Goal: Information Seeking & Learning: Find specific fact

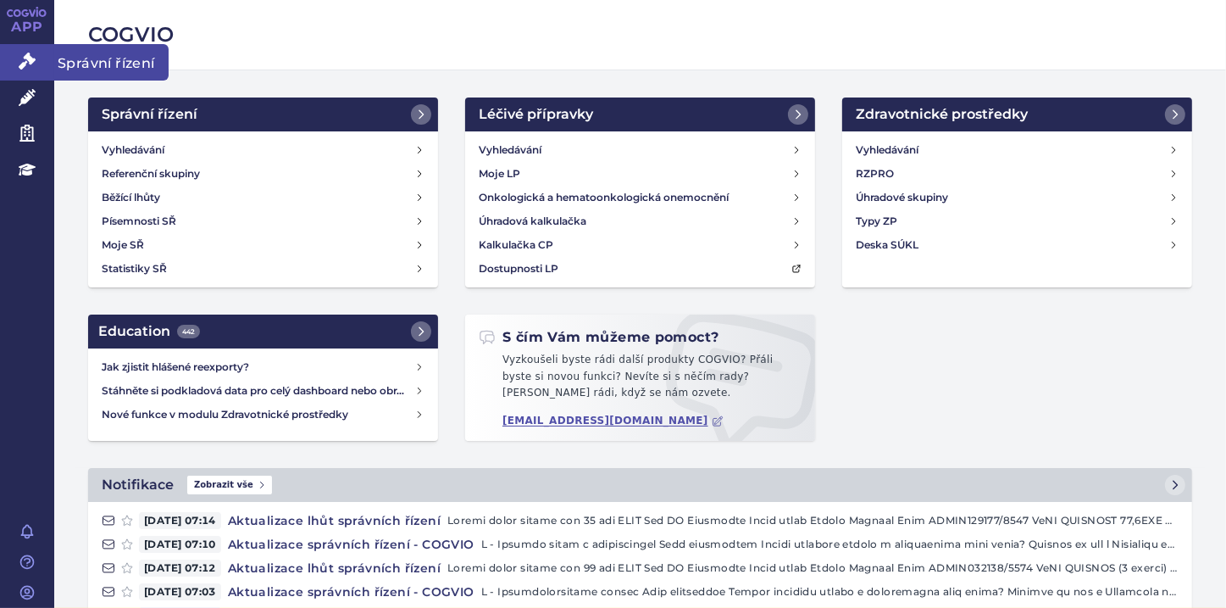
click at [19, 64] on icon at bounding box center [27, 61] width 17 height 17
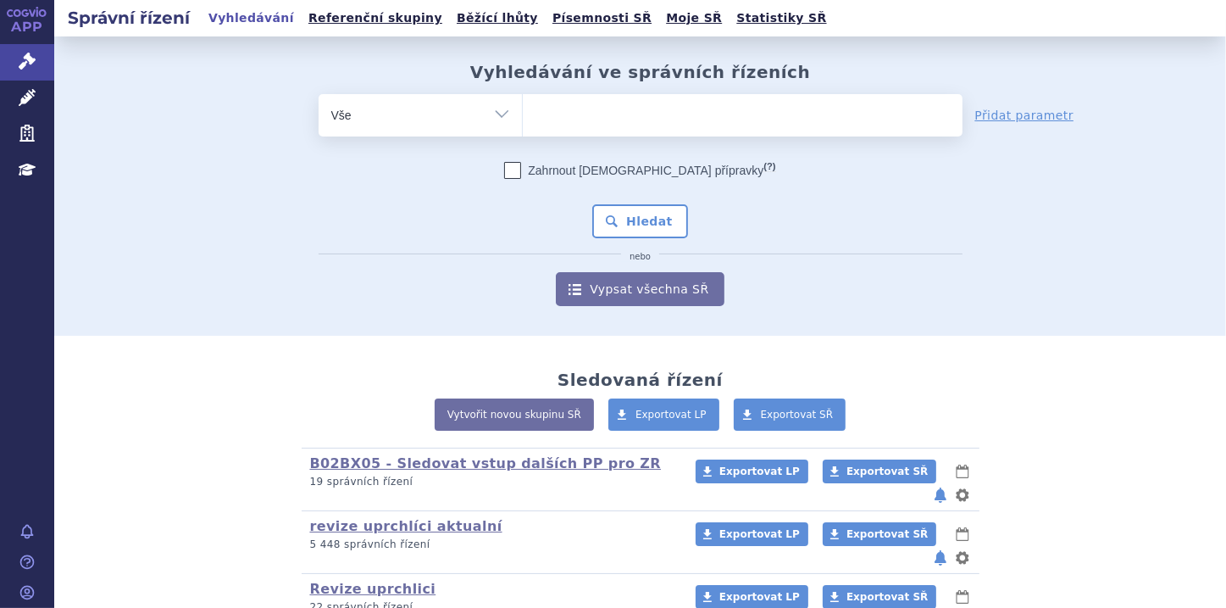
click at [646, 121] on ul at bounding box center [743, 112] width 440 height 36
click at [523, 121] on select at bounding box center [522, 114] width 1 height 42
paste input "LPVO"
type input "LPVO"
select select "LPVO"
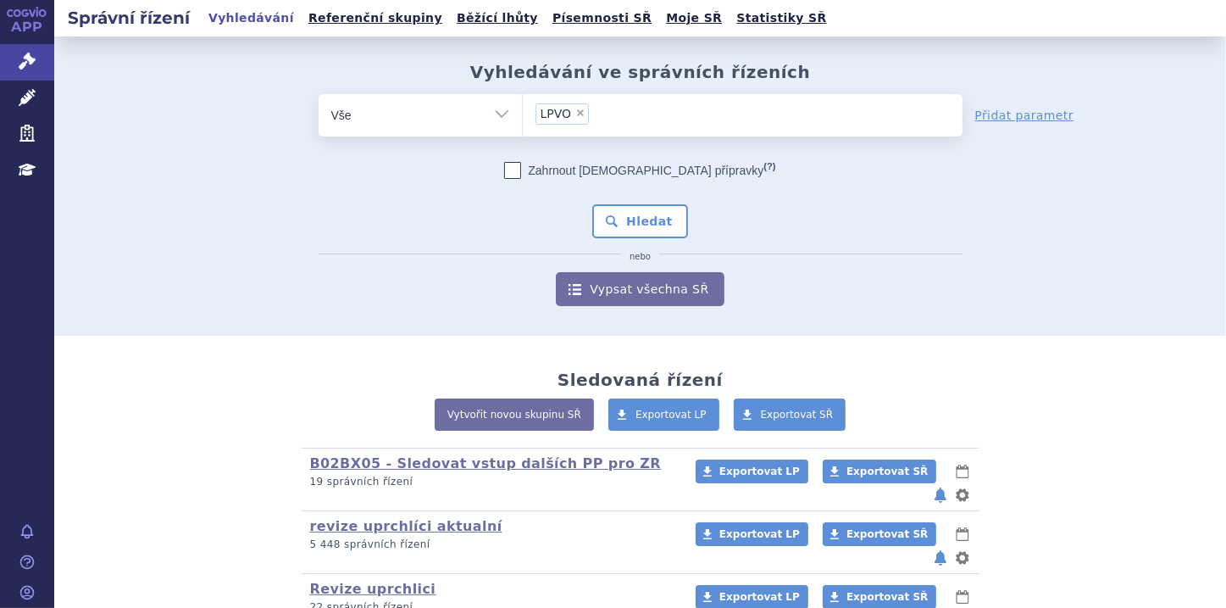
click at [575, 111] on span "×" at bounding box center [580, 113] width 10 height 10
click at [523, 111] on select "LPVO" at bounding box center [522, 114] width 1 height 42
select select
type input "i"
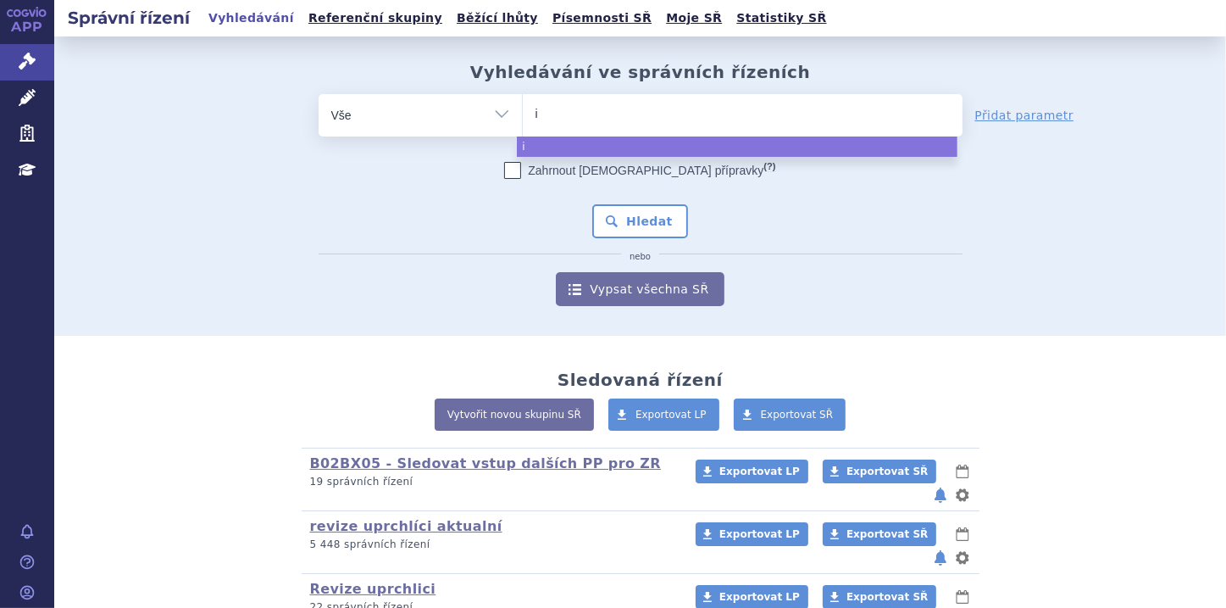
type input "iq"
type input "iqi"
type input "iqir"
type input "iqirv"
type input "iqirvo"
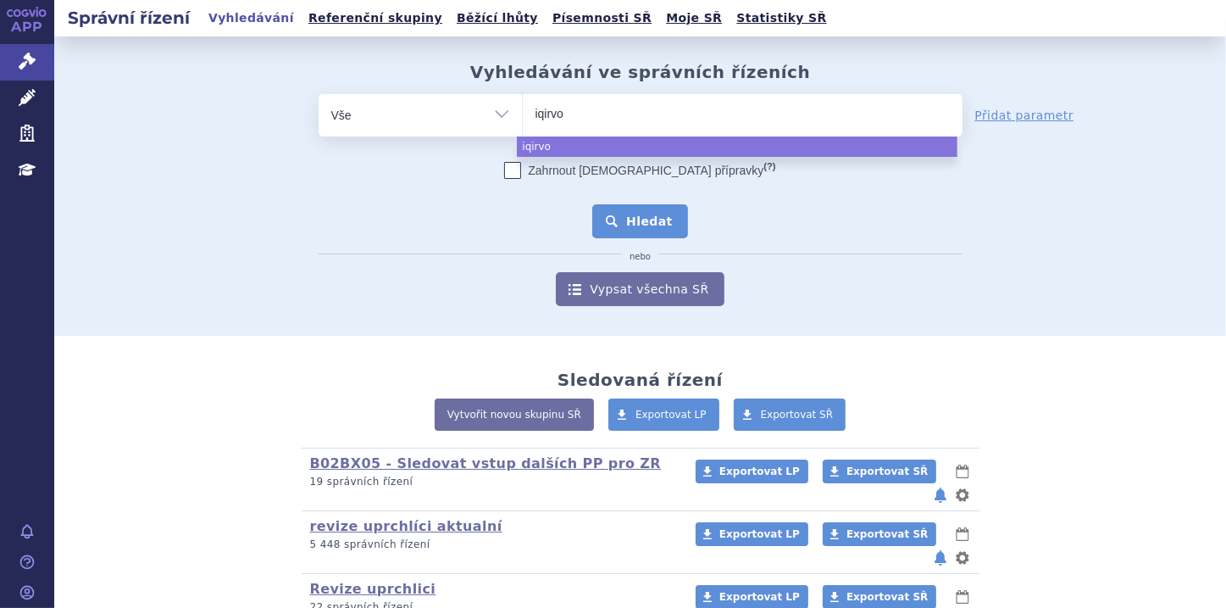
select select "iqirvo"
click at [631, 213] on button "Hledat" at bounding box center [640, 221] width 96 height 34
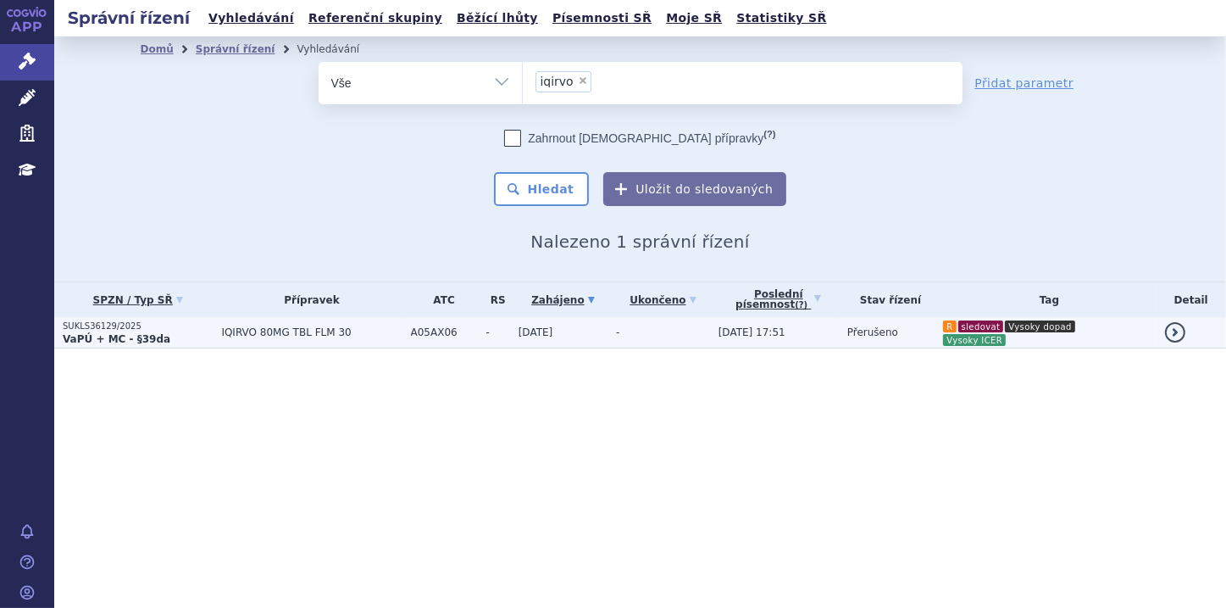
click at [135, 333] on strong "VaPÚ + MC - §39da" at bounding box center [117, 339] width 108 height 12
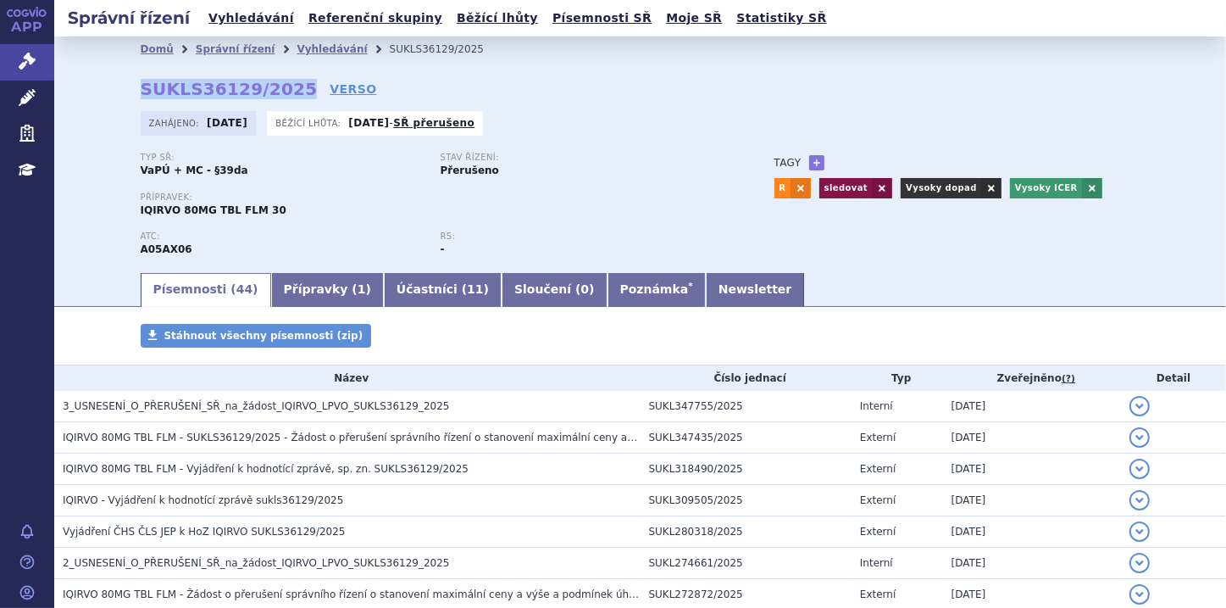
drag, startPoint x: 133, startPoint y: 90, endPoint x: 280, endPoint y: 92, distance: 146.6
click at [280, 92] on div "Domů Správní řízení Vyhledávání SUKLS36129/2025 SUKLS36129/2025 VERSO [GEOGRAPH…" at bounding box center [641, 166] width 1068 height 208
copy strong "SUKLS36129/2025"
click at [608, 291] on link "Poznámka *" at bounding box center [657, 290] width 98 height 34
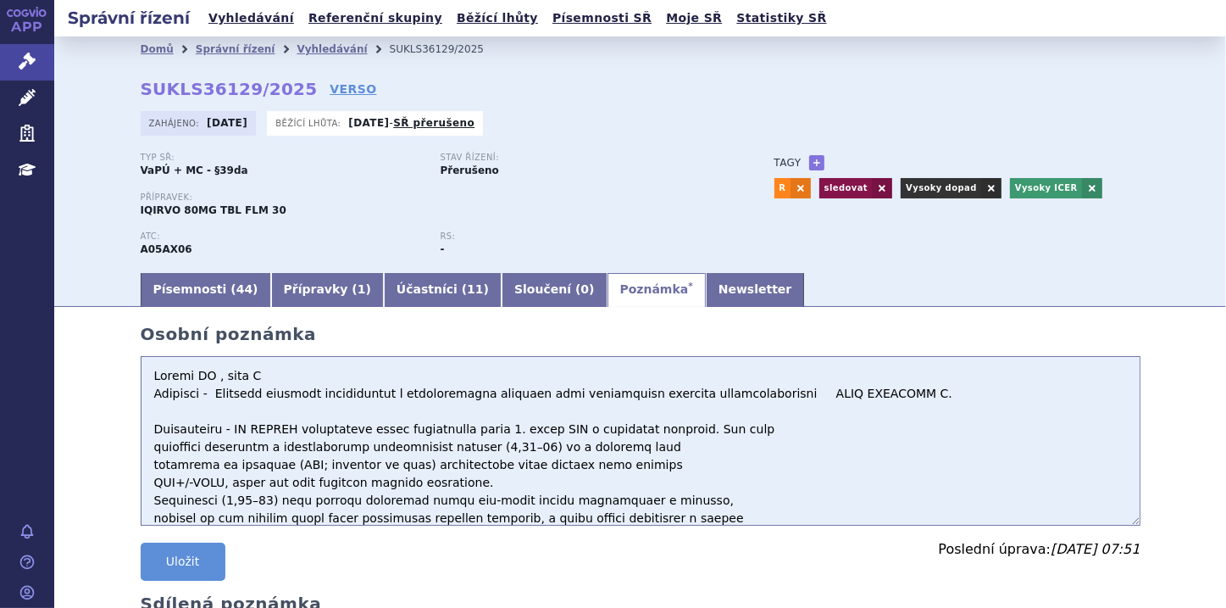
drag, startPoint x: 205, startPoint y: 393, endPoint x: 355, endPoint y: 391, distance: 150.0
click at [355, 391] on textarea at bounding box center [641, 441] width 1000 height 170
